Goal: Task Accomplishment & Management: Use online tool/utility

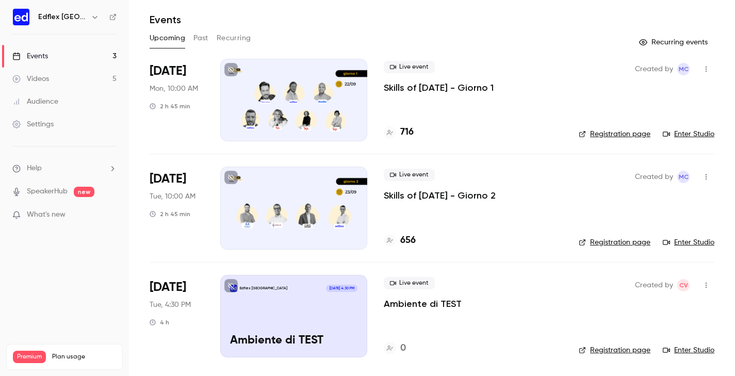
scroll to position [30, 0]
click at [270, 302] on div "Edflex [GEOGRAPHIC_DATA] [DATE] 4:30 PM Ambiente di TEST" at bounding box center [293, 316] width 147 height 83
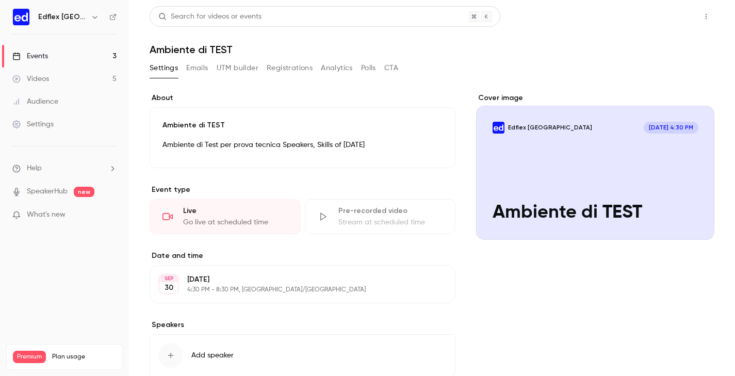
click at [673, 13] on button "Share" at bounding box center [669, 16] width 41 height 21
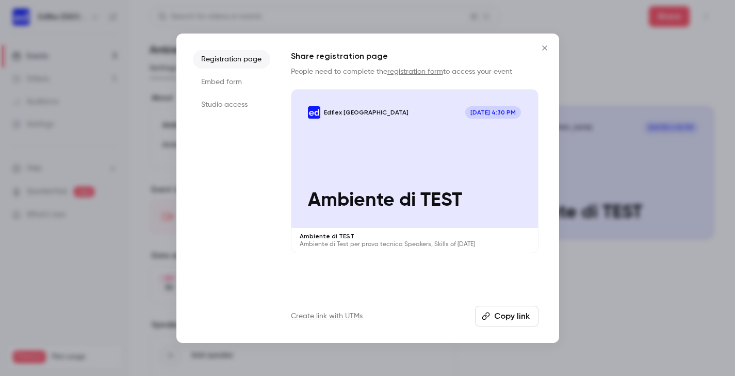
click at [216, 109] on li "Studio access" at bounding box center [231, 104] width 77 height 19
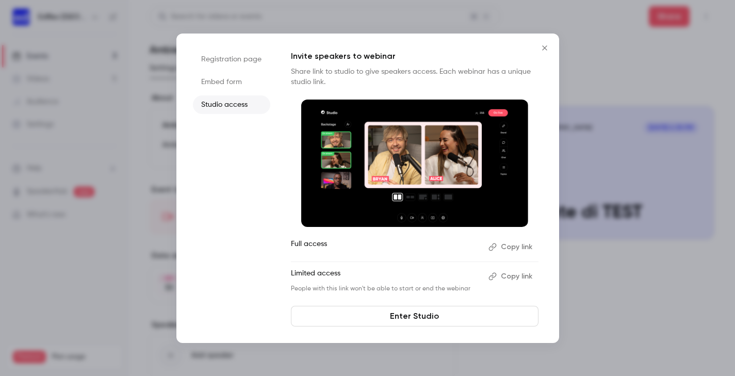
click at [359, 318] on link "Enter Studio" at bounding box center [415, 316] width 248 height 21
click at [577, 87] on div at bounding box center [367, 188] width 735 height 376
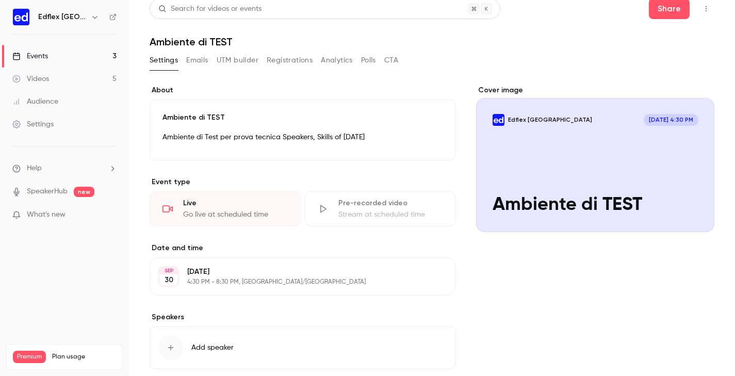
scroll to position [8, 0]
click at [675, 14] on button "Share" at bounding box center [669, 8] width 41 height 21
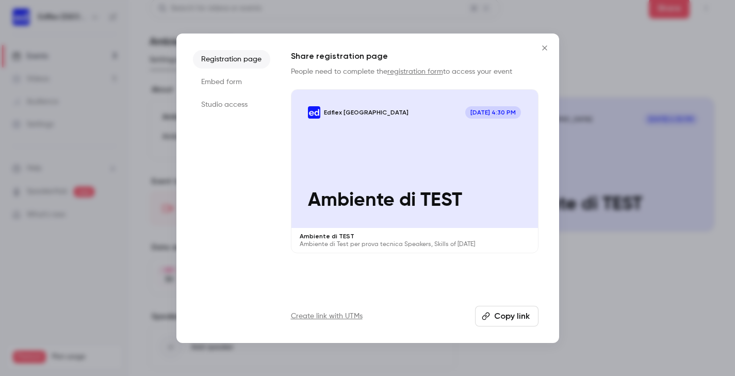
click at [361, 197] on p "Ambiente di TEST" at bounding box center [415, 200] width 214 height 22
click at [225, 107] on li "Studio access" at bounding box center [231, 104] width 77 height 19
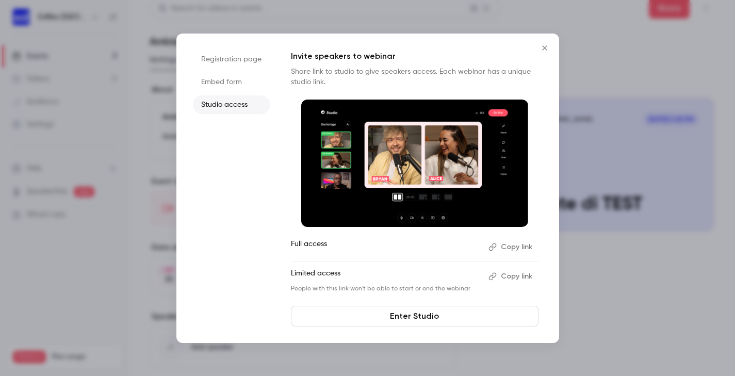
click at [399, 315] on link "Enter Studio" at bounding box center [415, 316] width 248 height 21
click at [695, 124] on div at bounding box center [367, 188] width 735 height 376
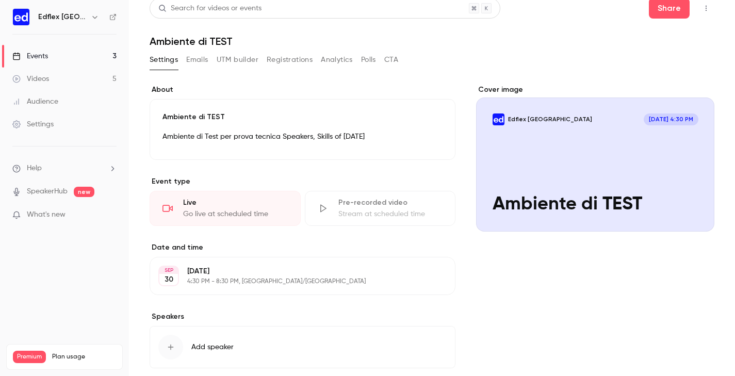
scroll to position [6, 0]
